Goal: Information Seeking & Learning: Learn about a topic

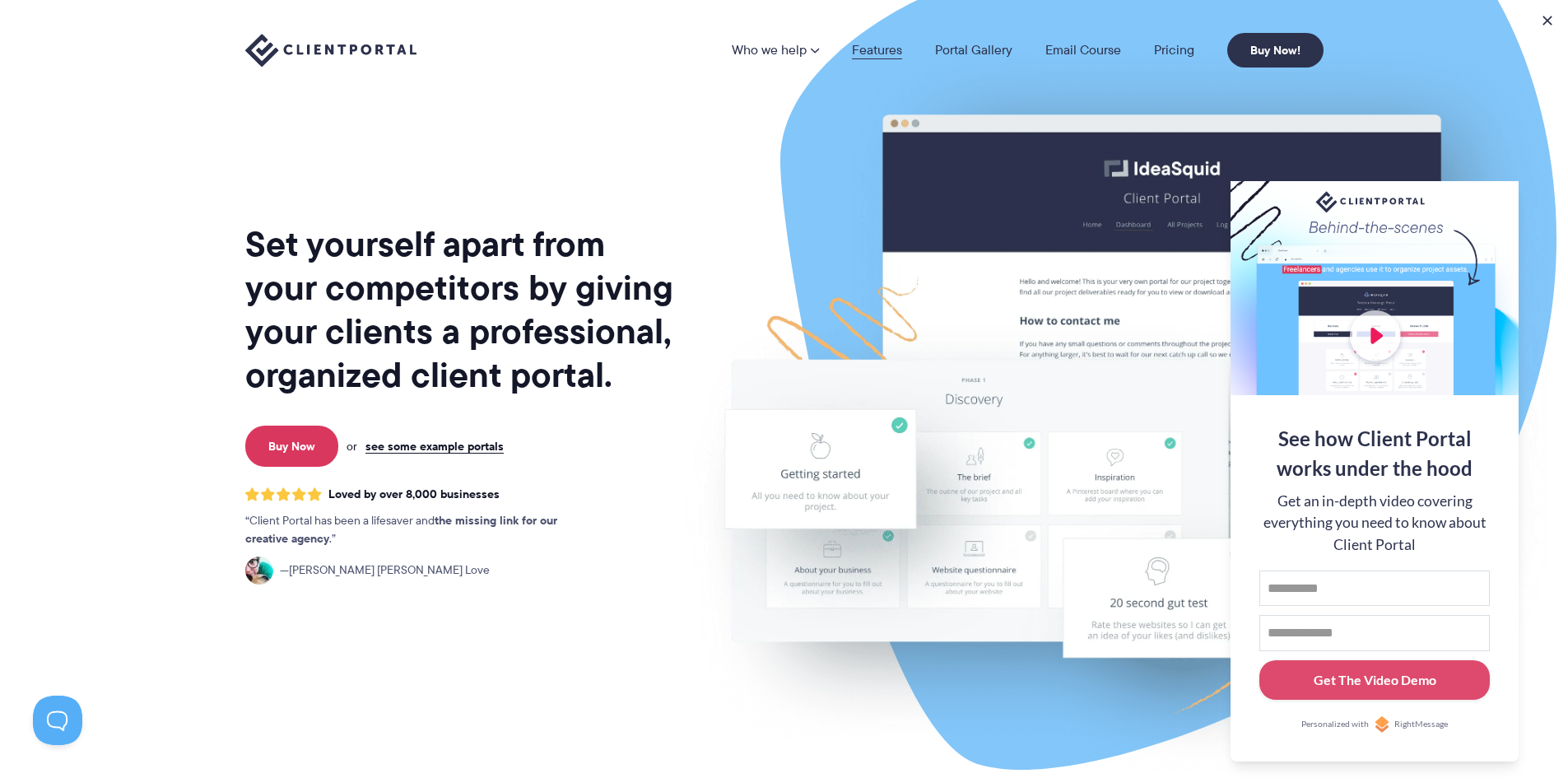
click at [887, 49] on link "Features" at bounding box center [877, 50] width 50 height 13
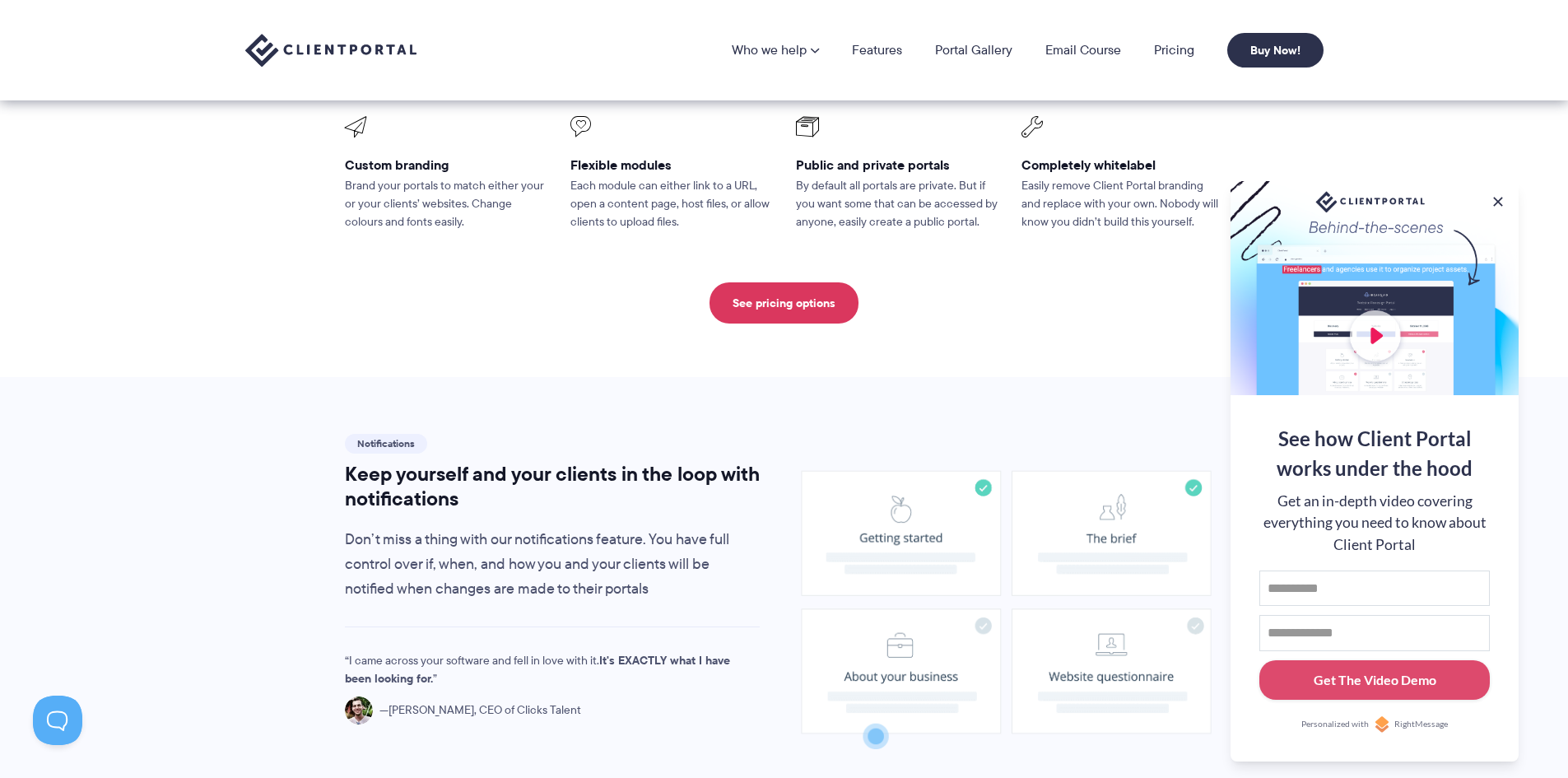
scroll to position [823, 0]
click at [801, 283] on link "See pricing options" at bounding box center [784, 303] width 149 height 41
